Goal: Information Seeking & Learning: Find specific fact

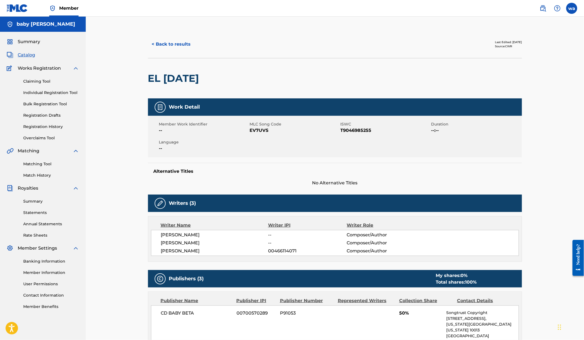
scroll to position [12, 0]
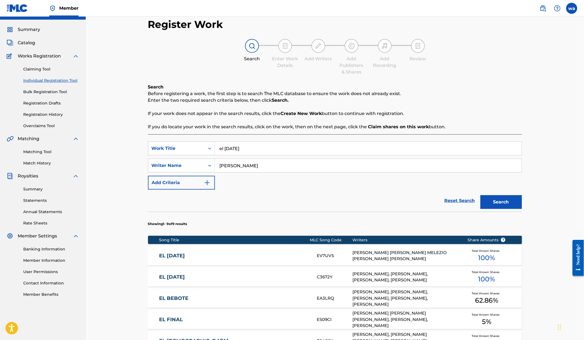
click at [257, 150] on input "el [DATE]" at bounding box center [368, 148] width 307 height 13
type input "mi nena"
click at [513, 208] on button "Search" at bounding box center [500, 202] width 41 height 14
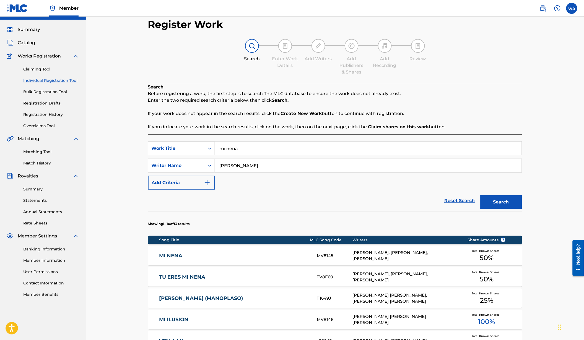
click at [391, 261] on div "[PERSON_NAME], [PERSON_NAME], [PERSON_NAME]" at bounding box center [405, 256] width 106 height 12
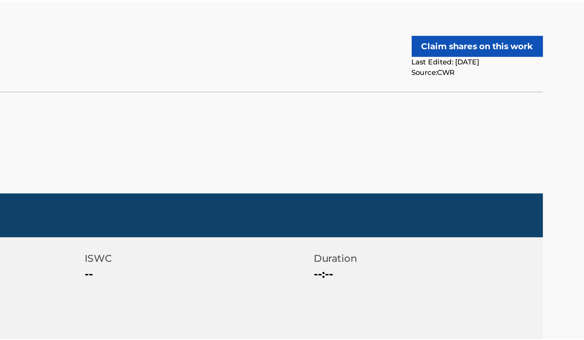
scroll to position [13, 0]
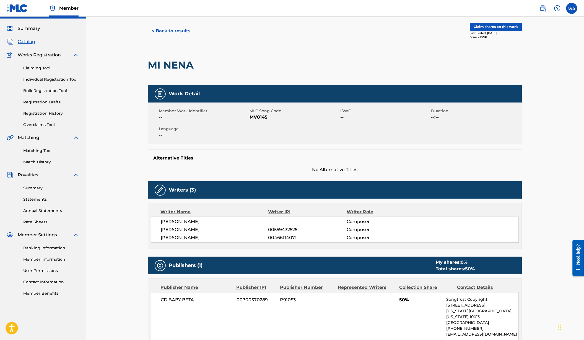
scroll to position [12, 0]
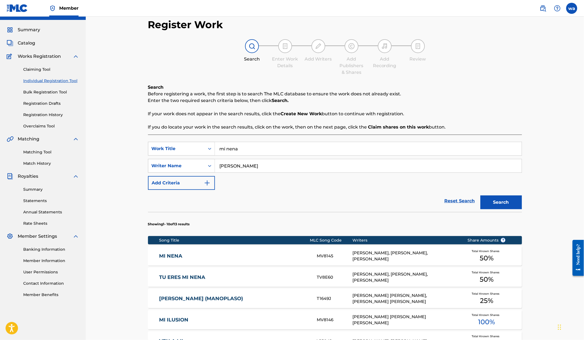
click at [387, 287] on div "TU ERES MI NENA TV8E60 [PERSON_NAME], [PERSON_NAME], [PERSON_NAME] Total Known …" at bounding box center [335, 277] width 374 height 19
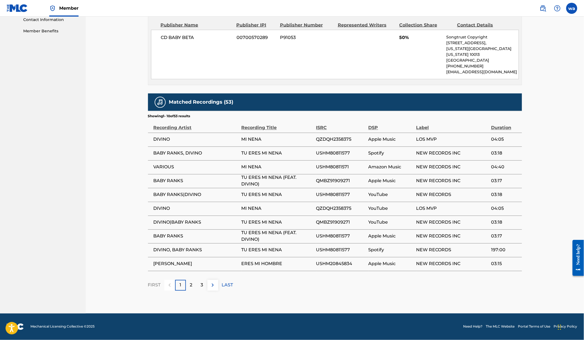
scroll to position [294, 0]
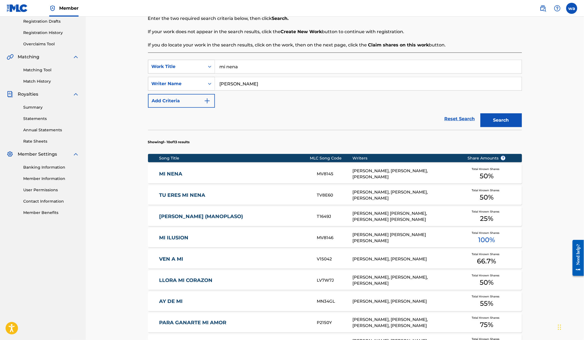
scroll to position [95, 0]
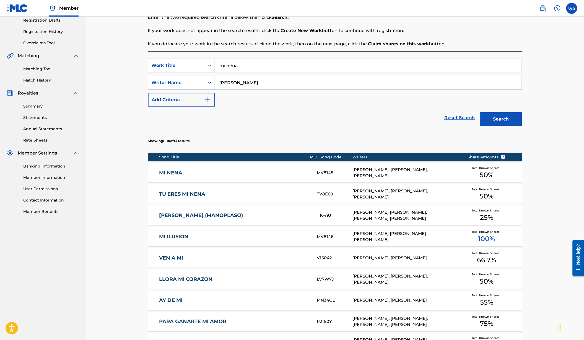
click at [388, 222] on div "[PERSON_NAME] [PERSON_NAME], [PERSON_NAME] [PERSON_NAME]" at bounding box center [405, 215] width 106 height 12
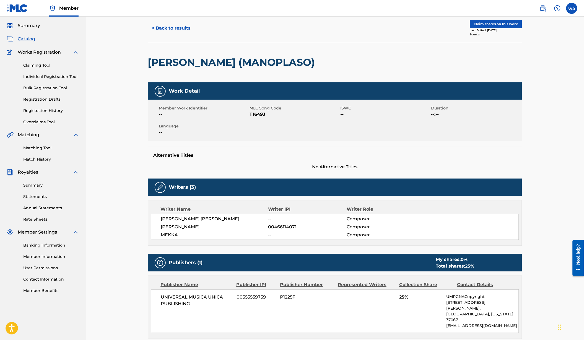
scroll to position [14, 0]
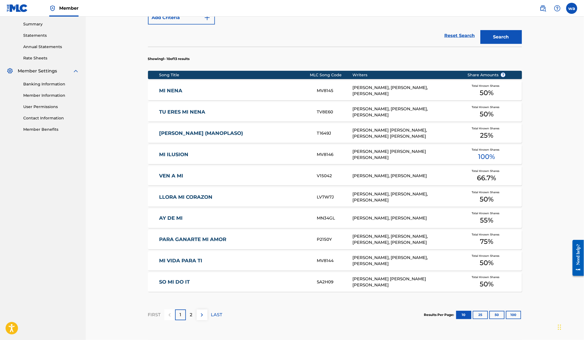
scroll to position [183, 0]
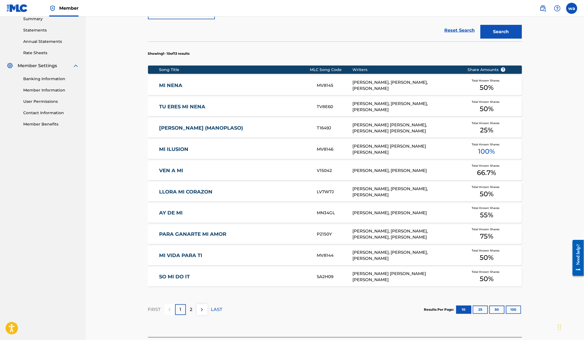
click at [380, 198] on div "[PERSON_NAME], [PERSON_NAME], [PERSON_NAME]" at bounding box center [405, 192] width 106 height 12
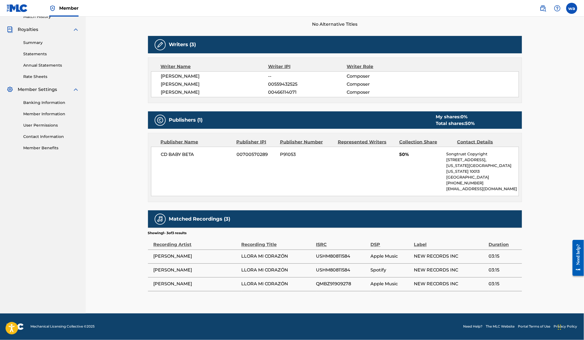
scroll to position [163, 0]
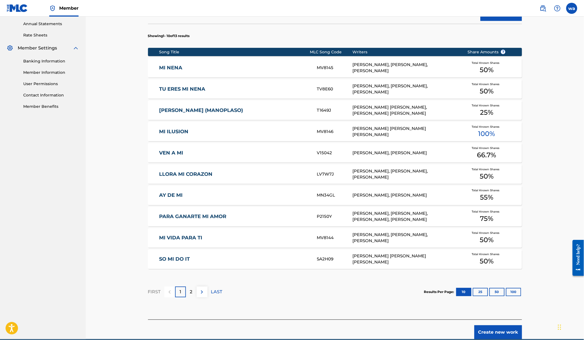
scroll to position [201, 0]
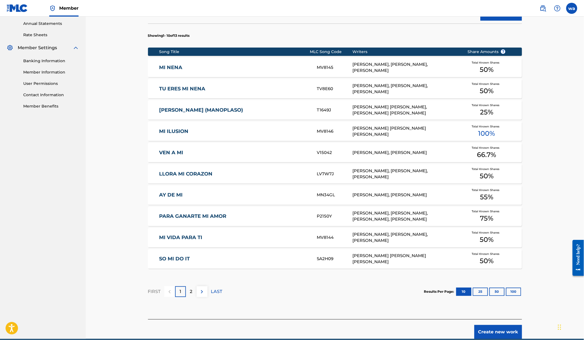
click at [193, 199] on link "AY DE MI" at bounding box center [234, 195] width 150 height 6
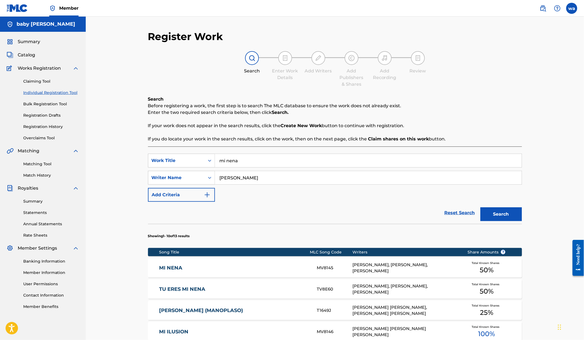
click at [251, 160] on input "mi nena" at bounding box center [368, 160] width 307 height 13
type input "amor prohibido"
click at [513, 220] on button "Search" at bounding box center [500, 214] width 41 height 14
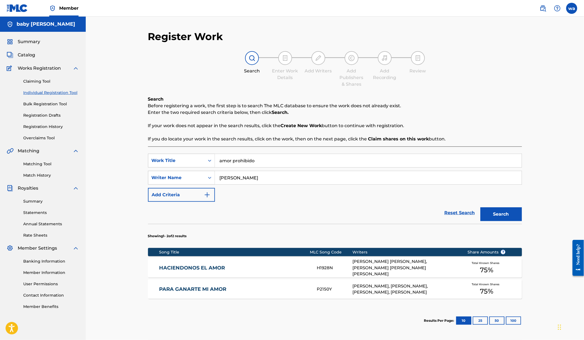
click at [243, 271] on link "HACIENDONOS EL AMOR" at bounding box center [234, 268] width 150 height 6
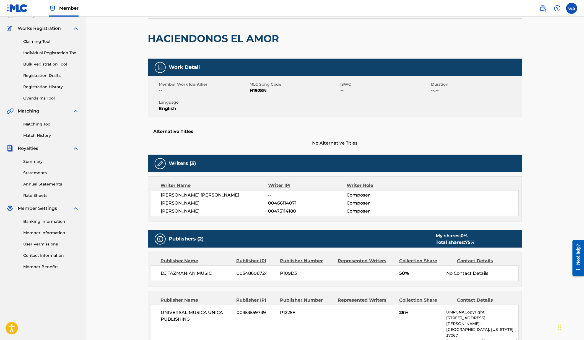
scroll to position [40, 0]
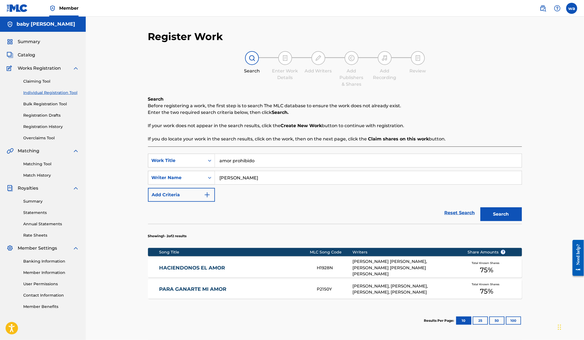
click at [236, 293] on link "PARA GANARTE MI AMOR" at bounding box center [234, 289] width 150 height 6
click at [266, 167] on input "amor prohibido" at bounding box center [368, 160] width 307 height 13
click at [266, 166] on input "amor prohibido" at bounding box center [368, 160] width 307 height 13
click at [228, 167] on input "[PERSON_NAME] s contradice" at bounding box center [368, 160] width 307 height 13
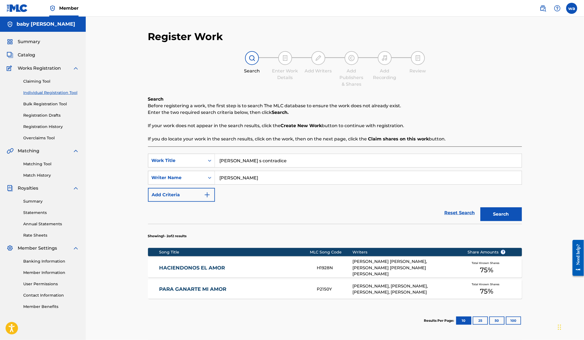
click at [226, 163] on input "[PERSON_NAME] s contradice" at bounding box center [368, 160] width 307 height 13
type input "[PERSON_NAME] se contradice"
click at [513, 220] on button "Search" at bounding box center [500, 214] width 41 height 14
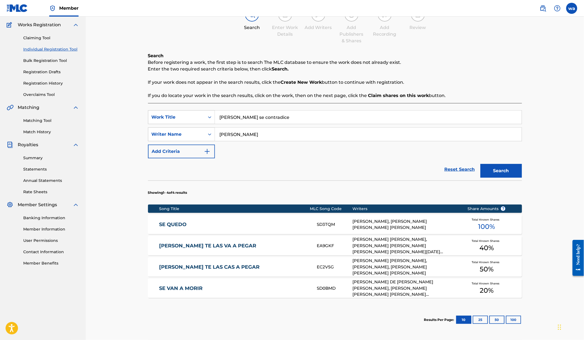
scroll to position [47, 0]
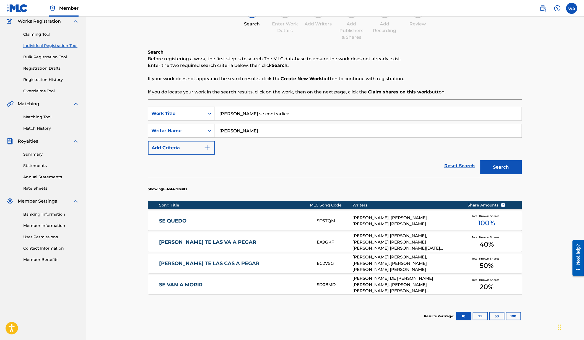
click at [235, 252] on div "[PERSON_NAME] TE LAS VA A PEGAR EA9GKF [PERSON_NAME] [PERSON_NAME], [PERSON_NAM…" at bounding box center [335, 242] width 374 height 19
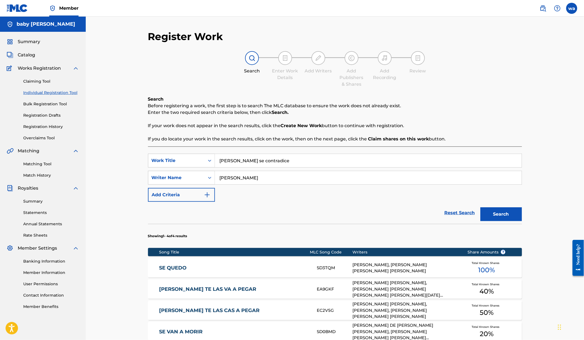
click at [277, 163] on input "[PERSON_NAME] se contradice" at bounding box center [368, 160] width 307 height 13
type input "e"
